Goal: Transaction & Acquisition: Purchase product/service

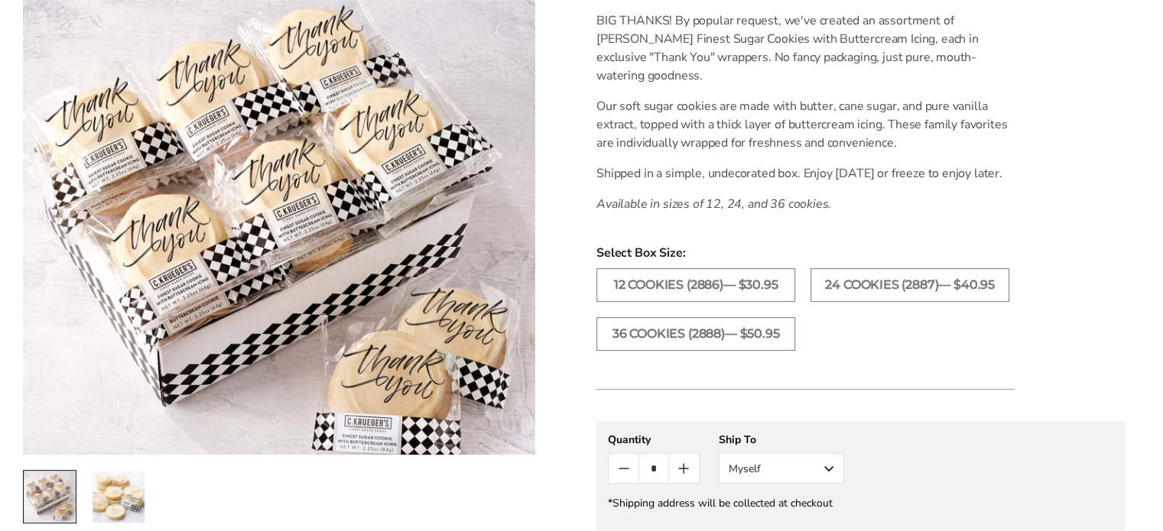
scroll to position [229, 0]
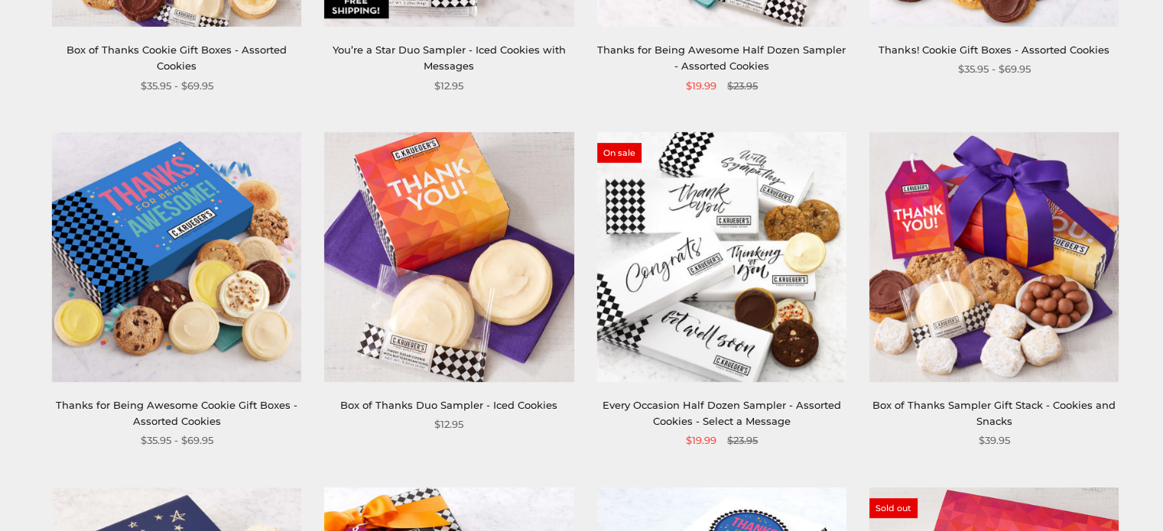
scroll to position [688, 0]
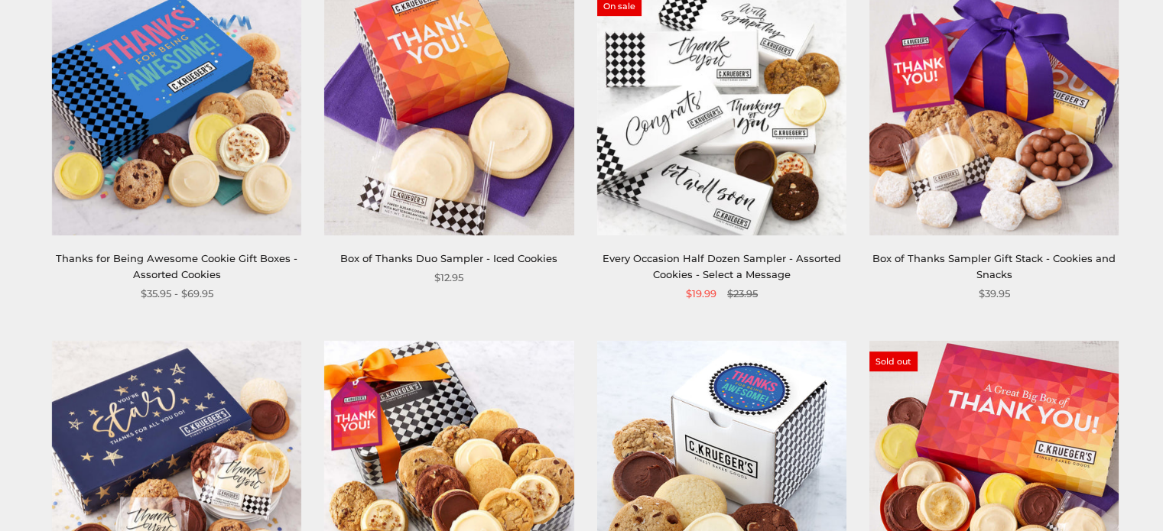
click at [193, 259] on link "Thanks for Being Awesome Cookie Gift Boxes - Assorted Cookies" at bounding box center [177, 266] width 242 height 28
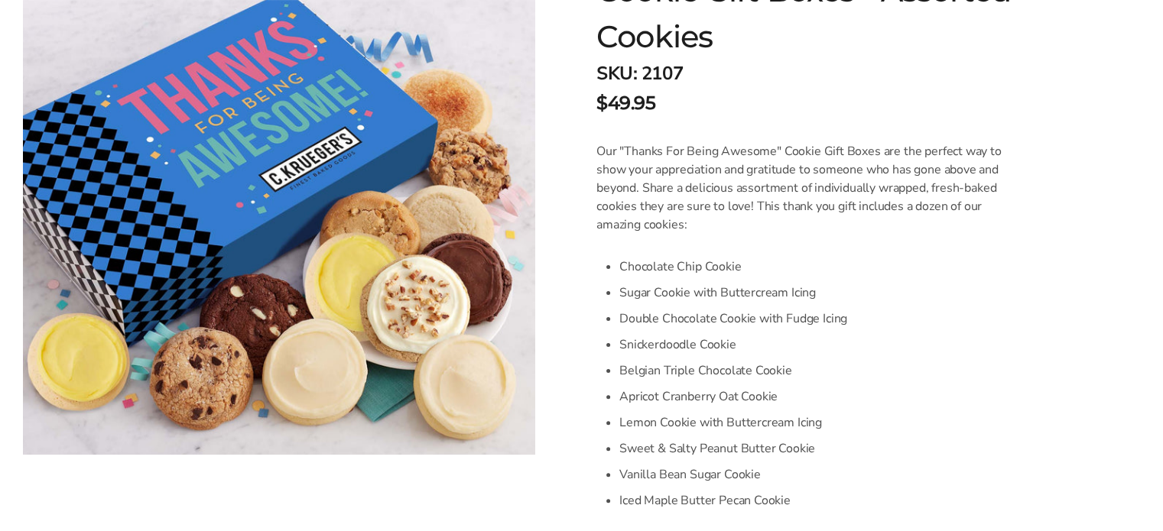
scroll to position [153, 0]
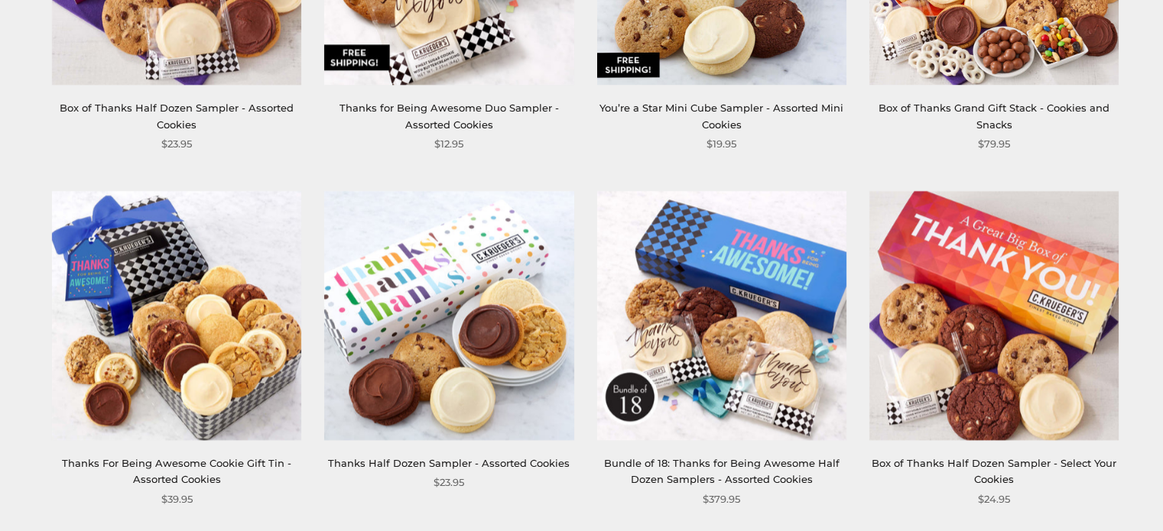
scroll to position [2064, 0]
